Goal: Communication & Community: Share content

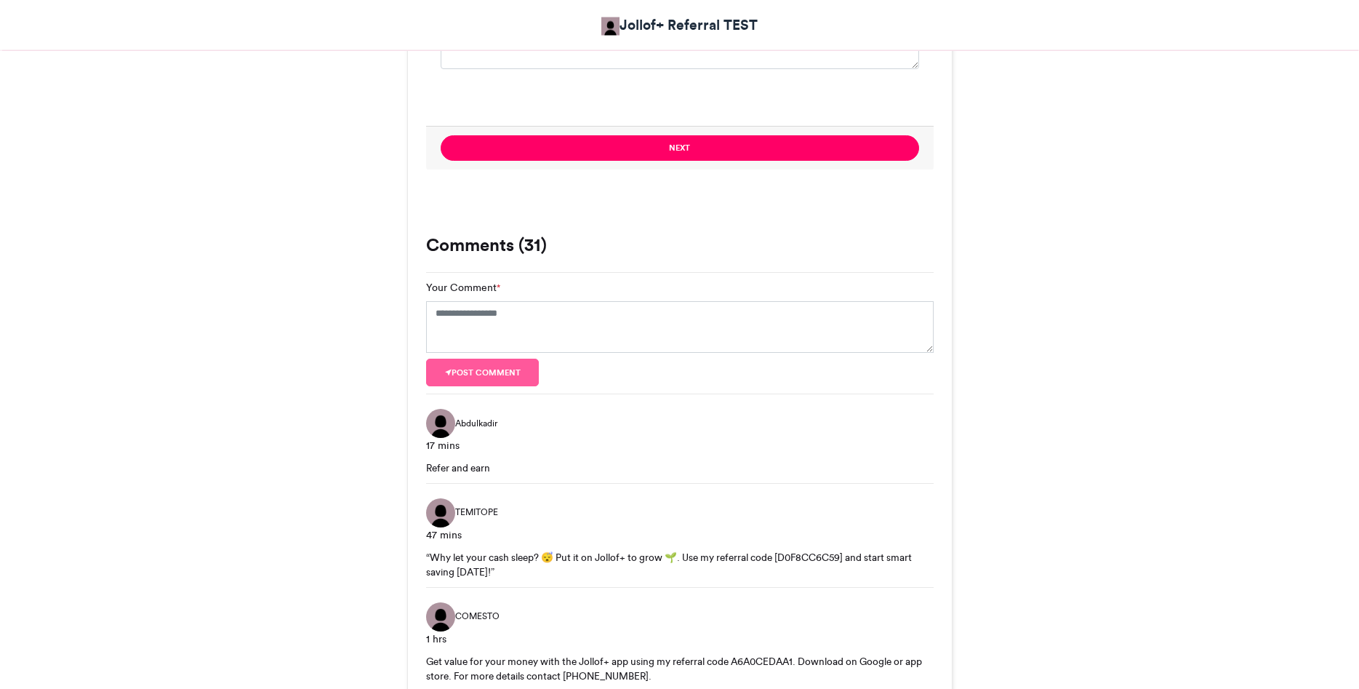
scroll to position [1177, 0]
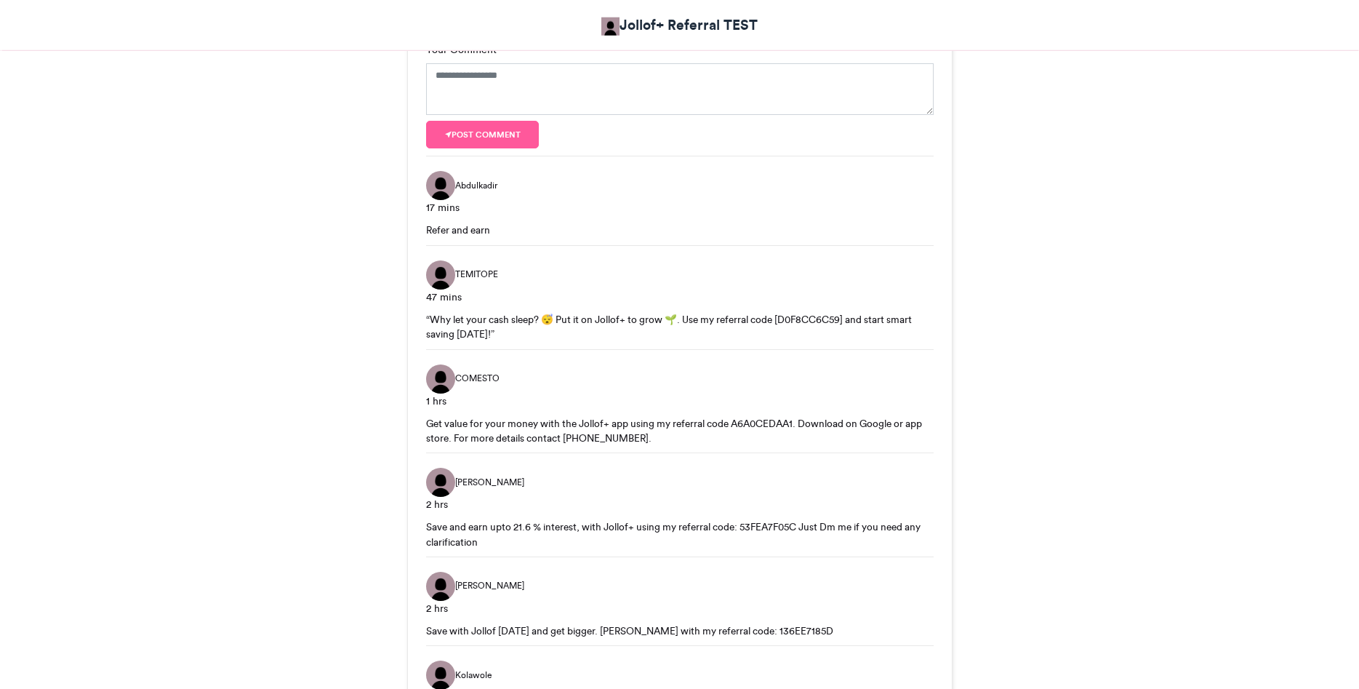
scroll to position [1474, 0]
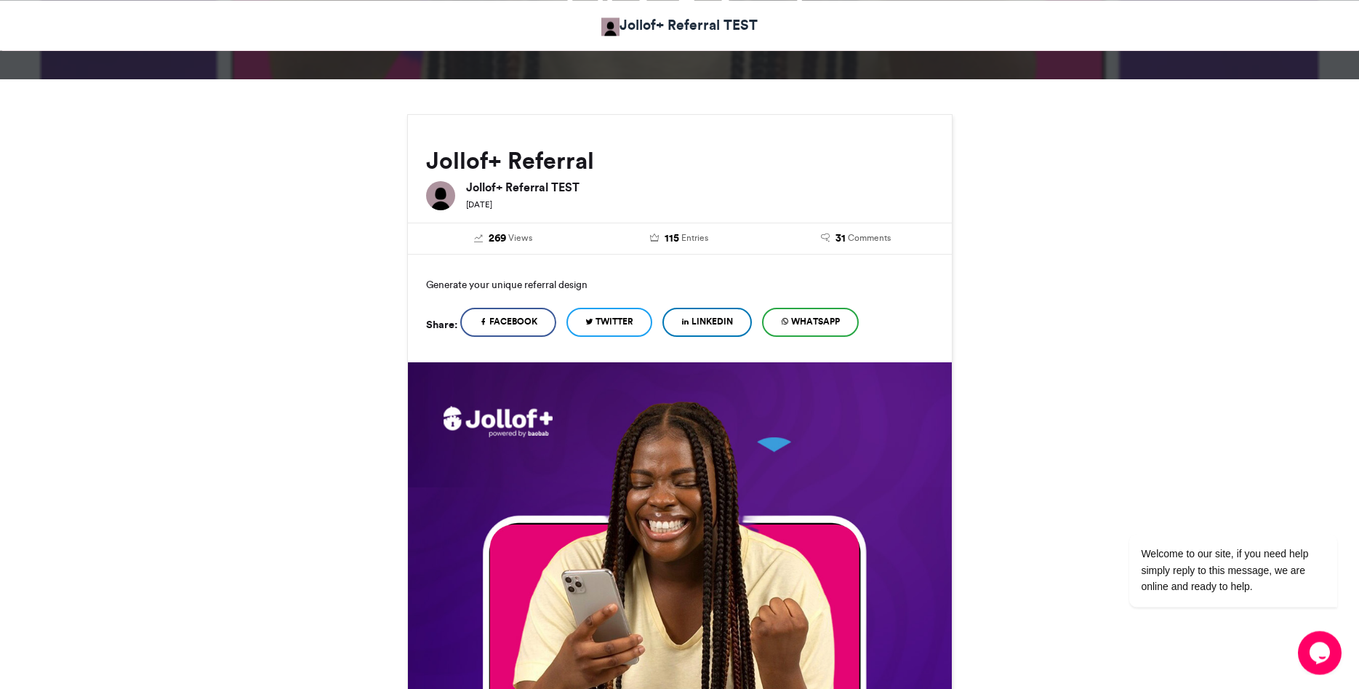
scroll to position [148, 0]
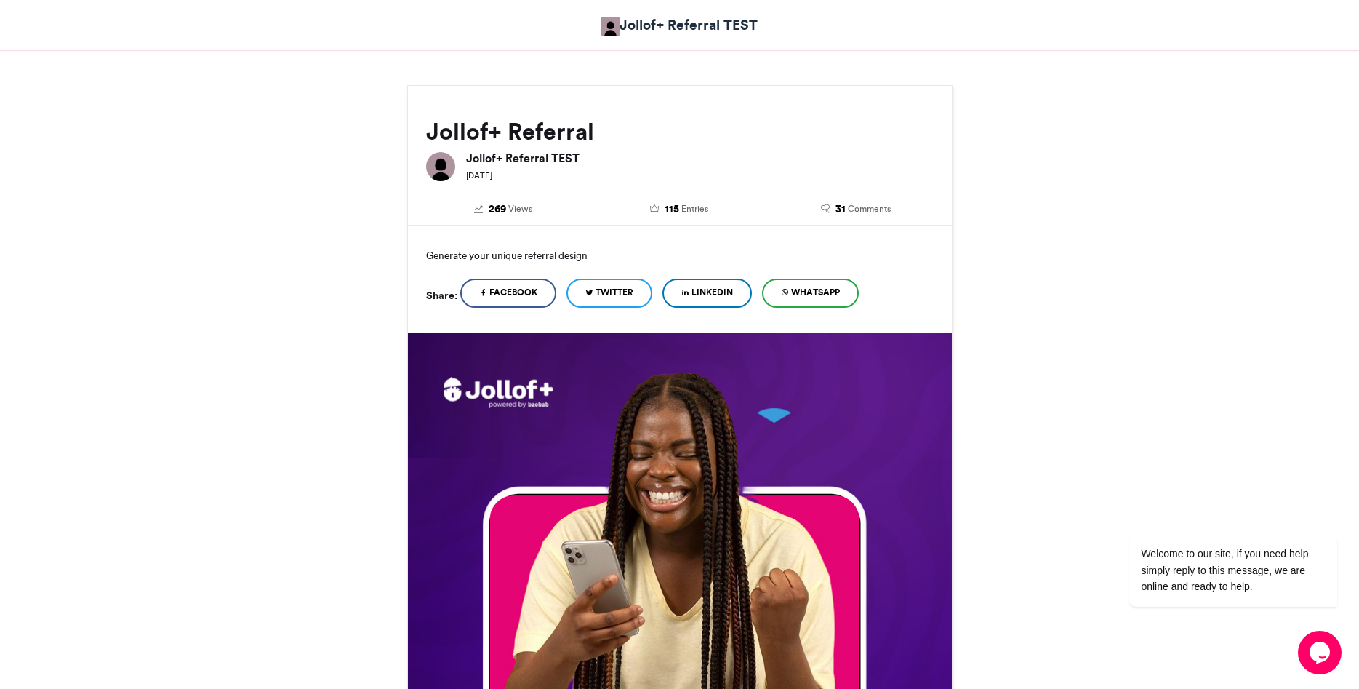
click at [837, 290] on span "WhatsApp" at bounding box center [815, 292] width 49 height 13
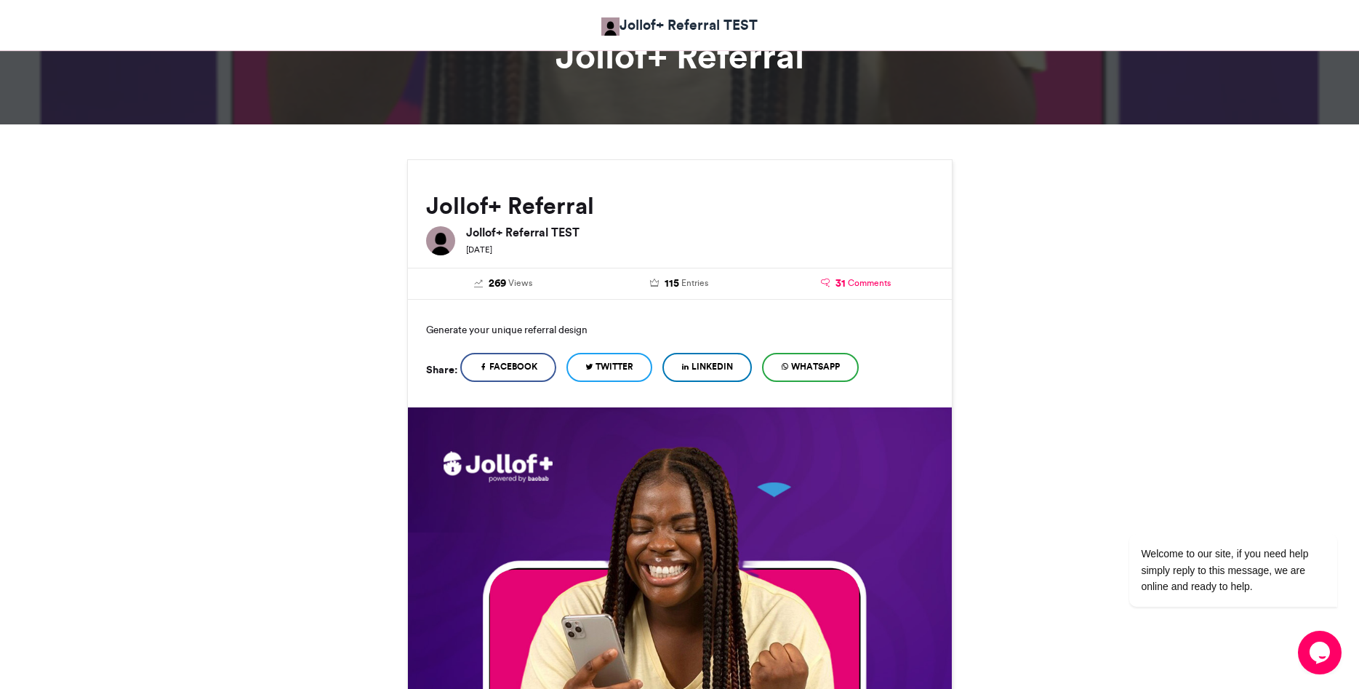
click at [860, 283] on span "Comments" at bounding box center [869, 282] width 43 height 13
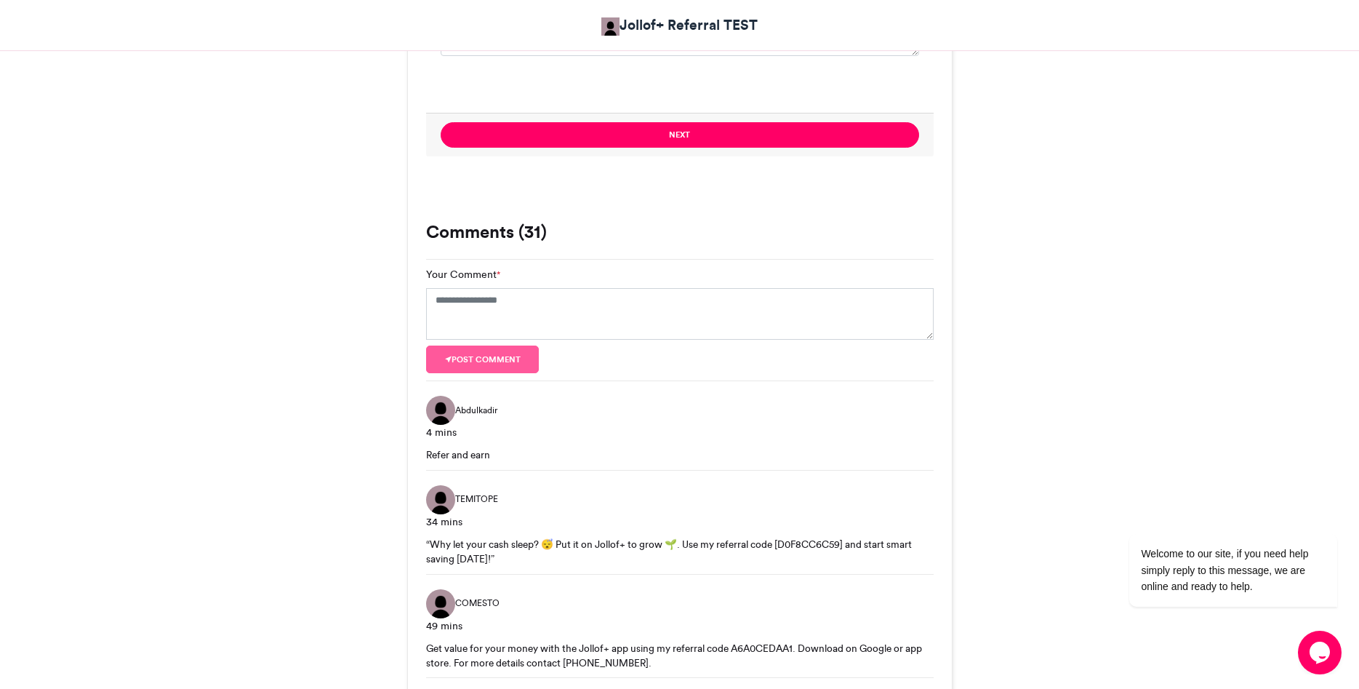
scroll to position [1100, 0]
